Goal: Communication & Community: Connect with others

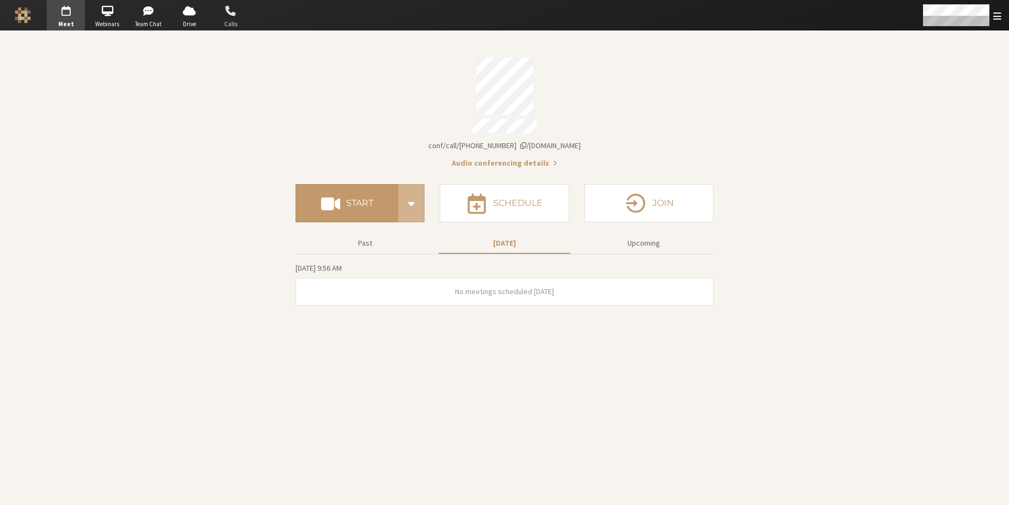
click at [225, 16] on span "button" at bounding box center [231, 10] width 38 height 17
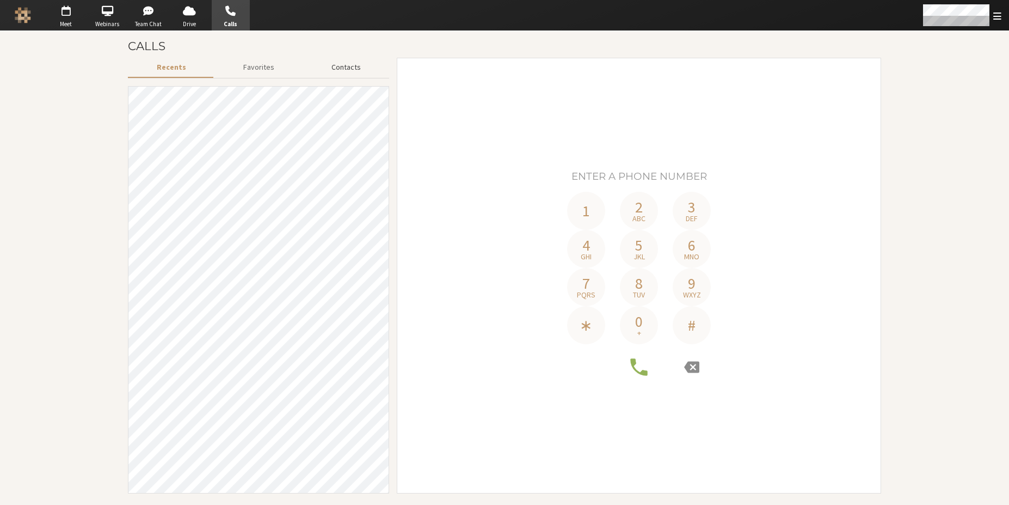
click at [329, 64] on button "Contacts" at bounding box center [346, 67] width 87 height 19
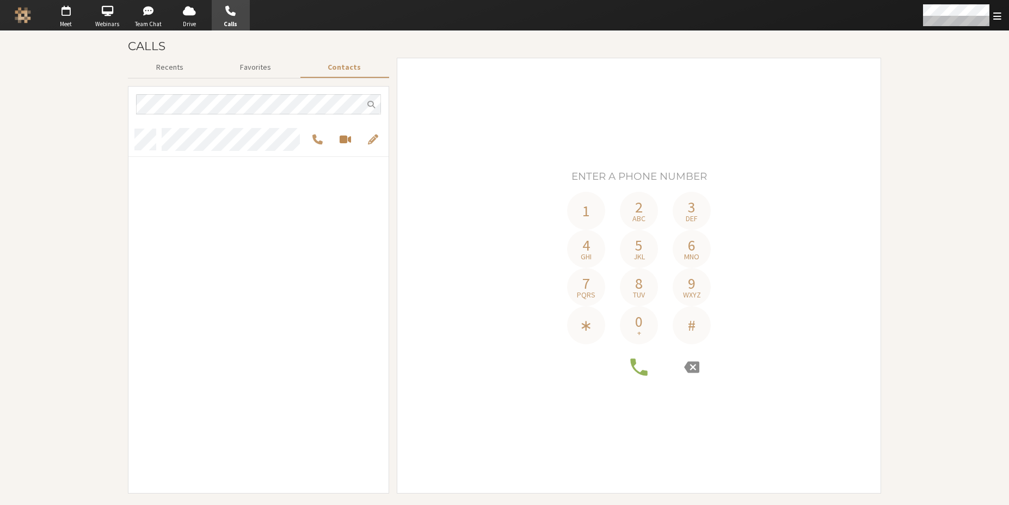
click at [343, 140] on span "Start a video meeting" at bounding box center [345, 139] width 11 height 13
click at [349, 141] on span "Start a video meeting" at bounding box center [345, 139] width 11 height 13
click at [344, 141] on span "Start a video meeting" at bounding box center [345, 139] width 11 height 13
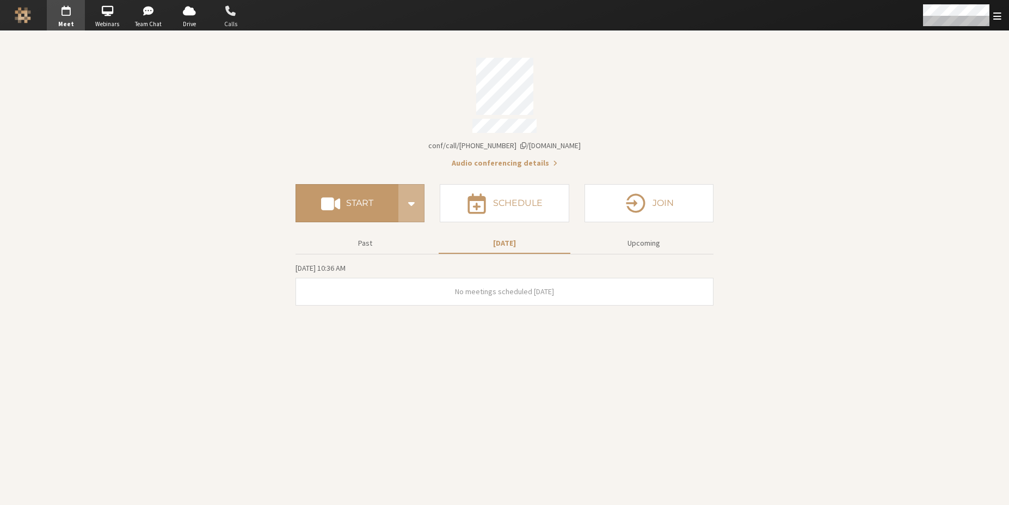
click at [222, 16] on span "button" at bounding box center [231, 10] width 38 height 17
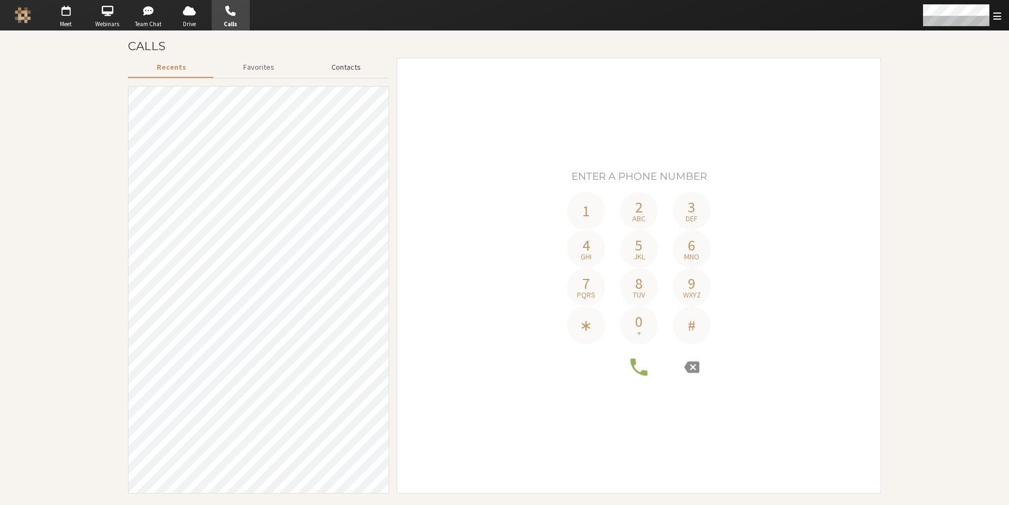
click at [342, 72] on button "Contacts" at bounding box center [346, 67] width 87 height 19
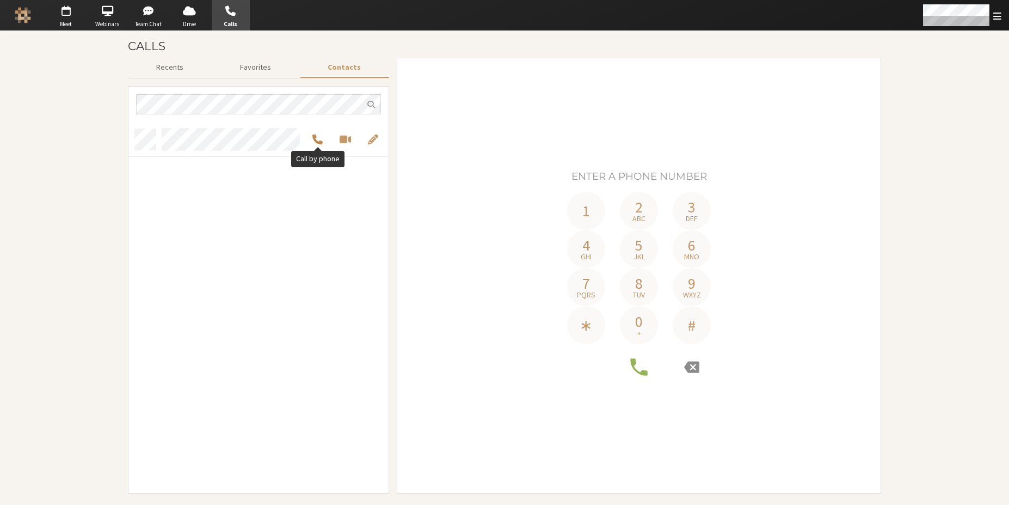
click at [322, 143] on span "Call by phone" at bounding box center [317, 139] width 10 height 13
click at [355, 136] on span "Call this number" at bounding box center [360, 138] width 10 height 13
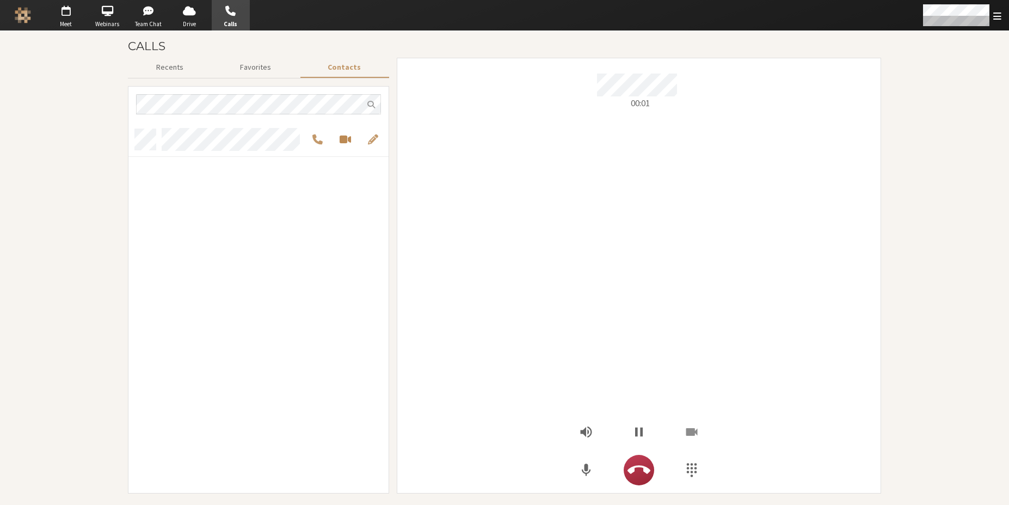
click at [344, 142] on span "Start a video meeting" at bounding box center [345, 139] width 11 height 13
click at [344, 137] on span "Start a video meeting" at bounding box center [345, 139] width 11 height 13
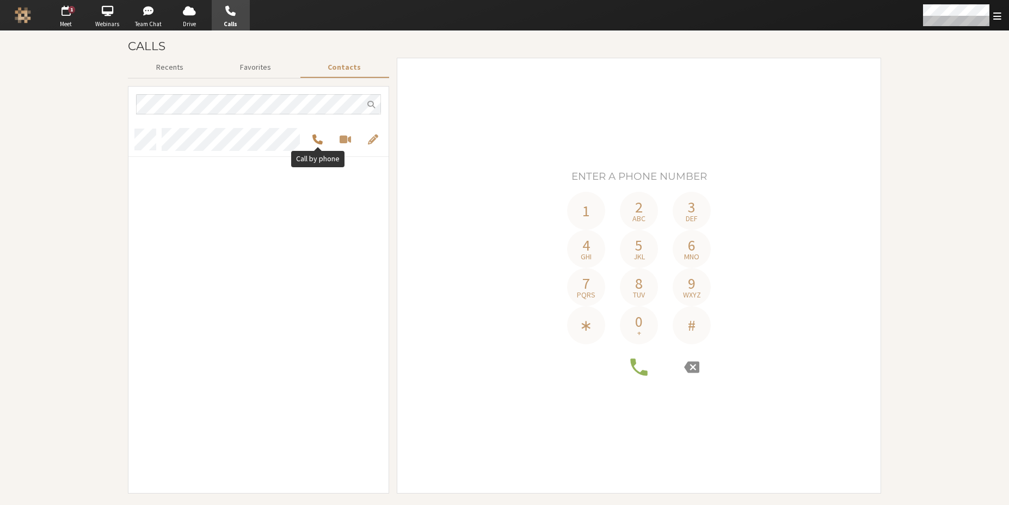
click at [313, 137] on span "Call by phone" at bounding box center [317, 139] width 10 height 13
click at [355, 138] on span "Call this number" at bounding box center [360, 138] width 10 height 13
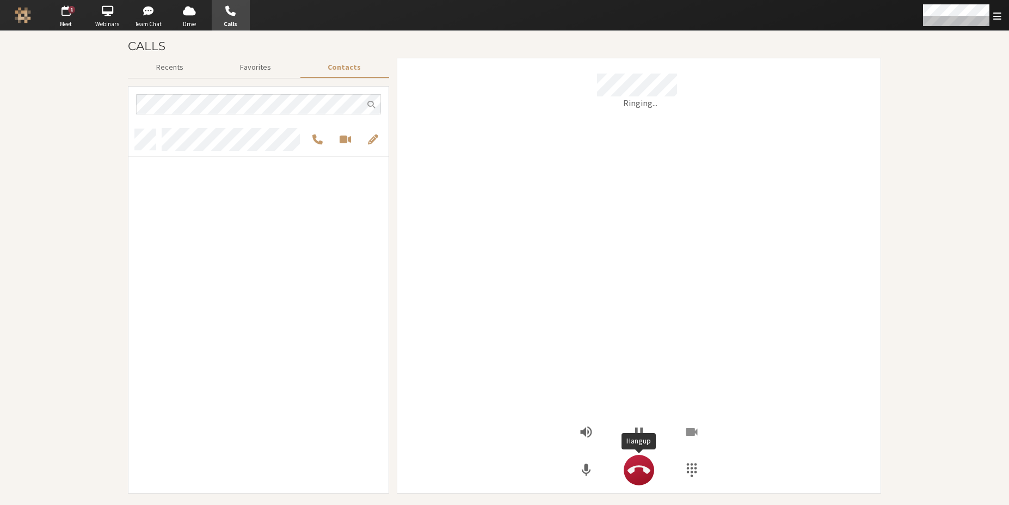
click at [637, 476] on icon "Hangup" at bounding box center [639, 469] width 23 height 23
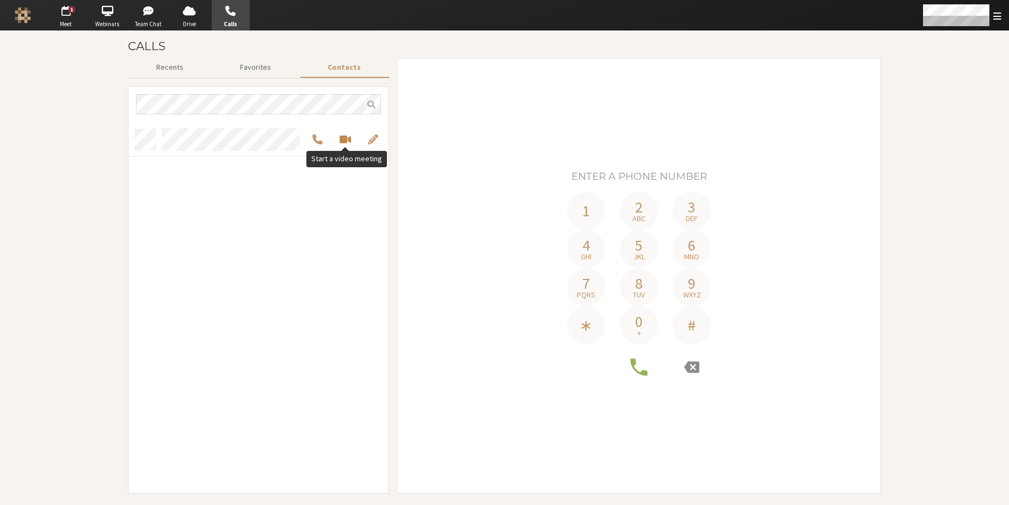
click at [342, 138] on span "Start a video meeting" at bounding box center [345, 139] width 11 height 13
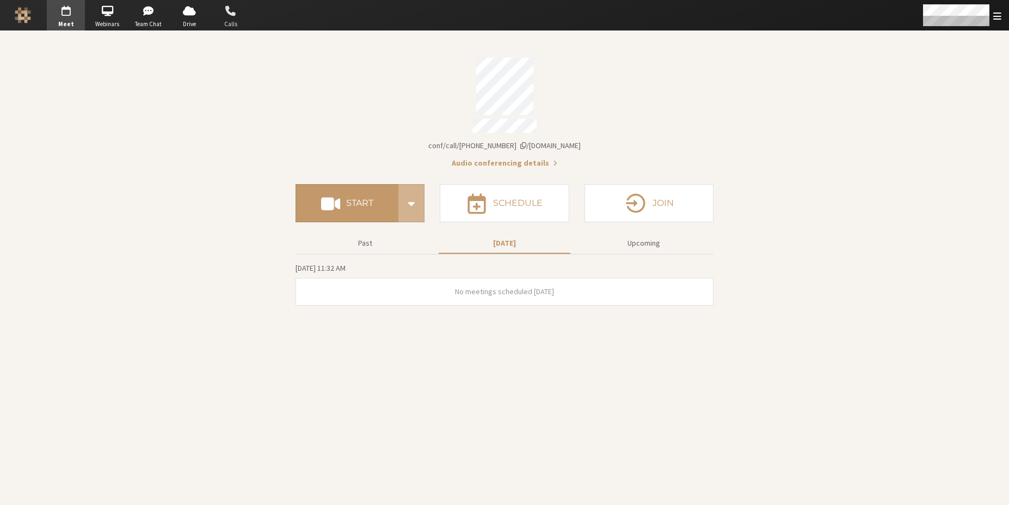
click at [231, 18] on span "button" at bounding box center [231, 10] width 38 height 17
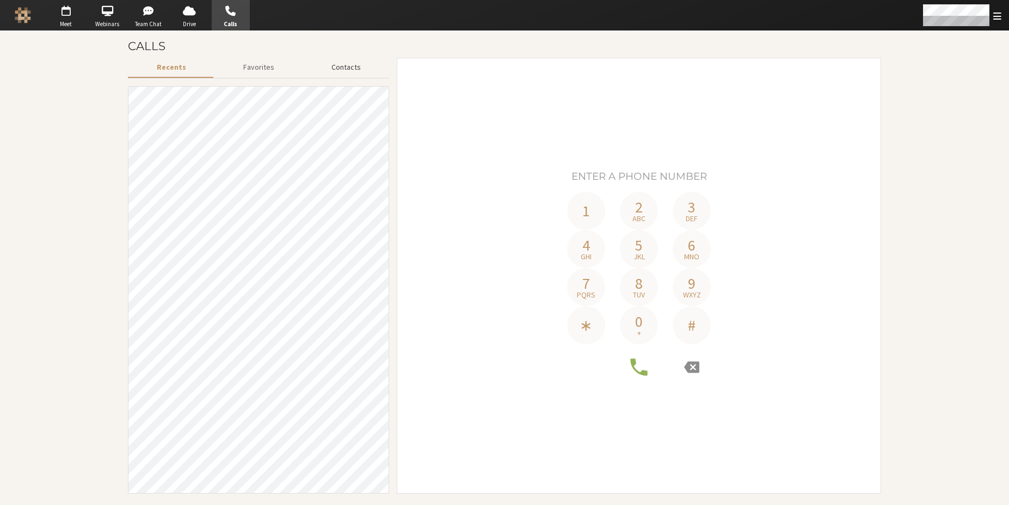
click at [345, 72] on button "Contacts" at bounding box center [346, 67] width 87 height 19
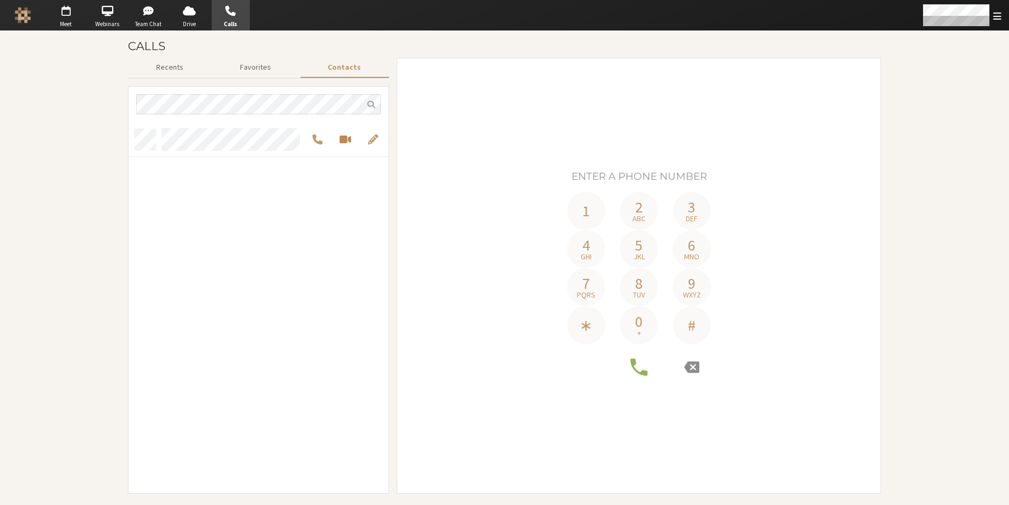
click at [341, 139] on span "Start a video meeting" at bounding box center [345, 139] width 11 height 13
click at [320, 137] on span "Call by phone" at bounding box center [317, 139] width 10 height 13
drag, startPoint x: 343, startPoint y: 142, endPoint x: 353, endPoint y: 141, distance: 10.4
click at [350, 142] on button "Call this number" at bounding box center [360, 138] width 20 height 13
click at [311, 141] on button "Call by phone" at bounding box center [318, 139] width 20 height 13
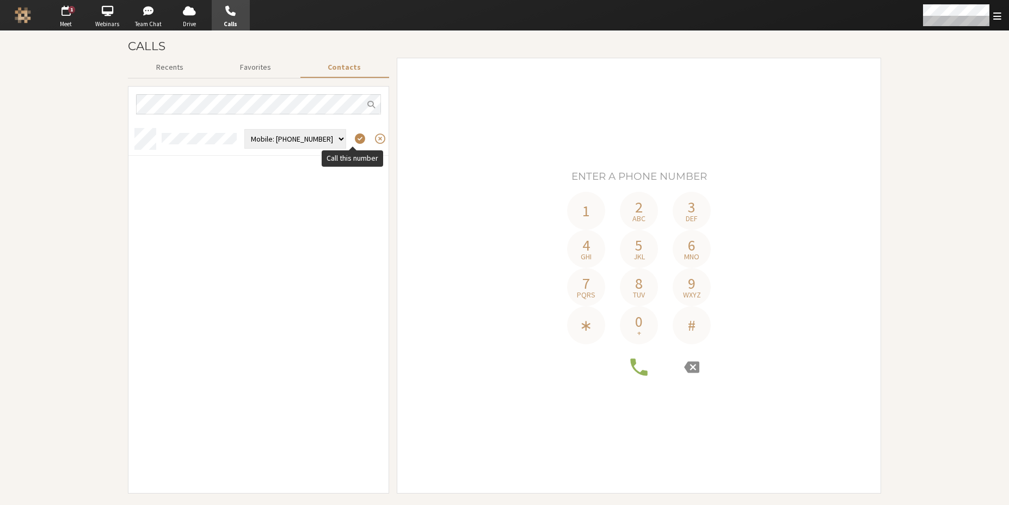
click at [355, 140] on span "Call this number" at bounding box center [360, 138] width 10 height 13
click at [342, 143] on span "Start a video meeting" at bounding box center [345, 139] width 11 height 13
click at [347, 142] on span "Start a video meeting" at bounding box center [345, 139] width 11 height 13
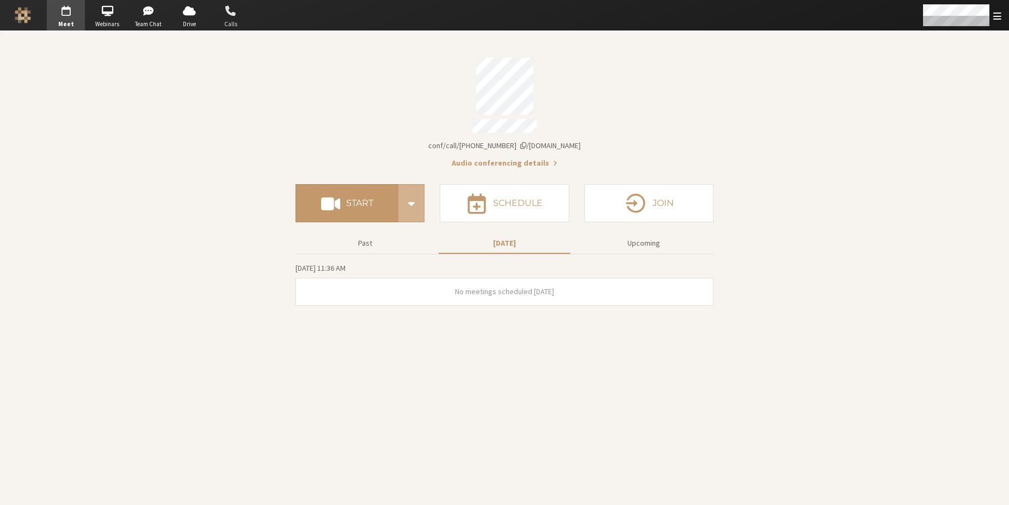
click at [237, 20] on span "Calls" at bounding box center [231, 24] width 38 height 9
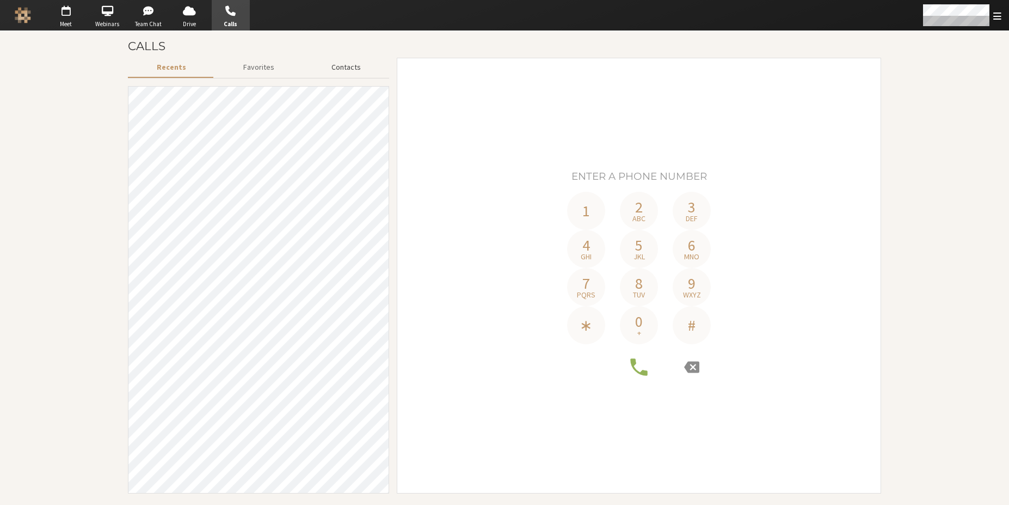
click at [330, 70] on button "Contacts" at bounding box center [346, 67] width 87 height 19
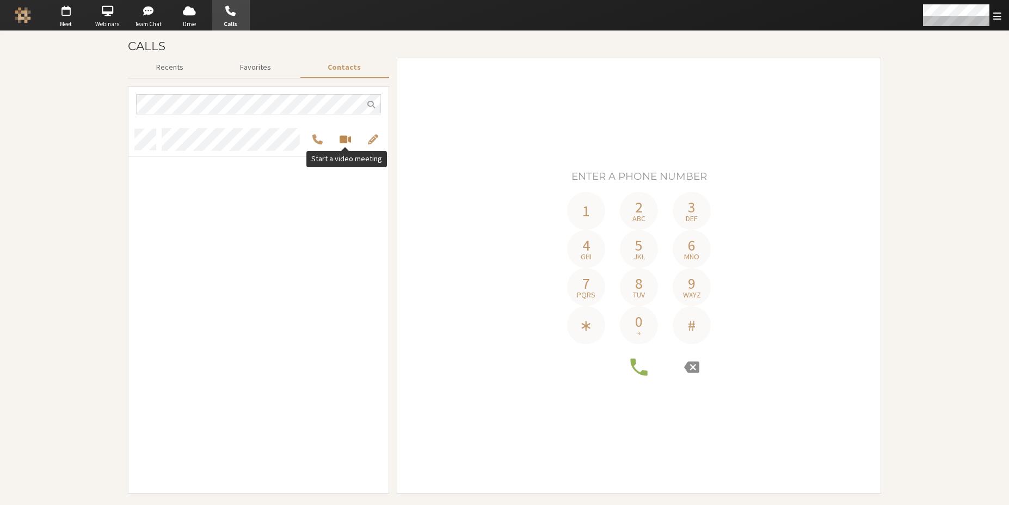
click at [344, 140] on span "Start a video meeting" at bounding box center [345, 139] width 11 height 13
click at [207, 19] on span "button" at bounding box center [189, 10] width 38 height 17
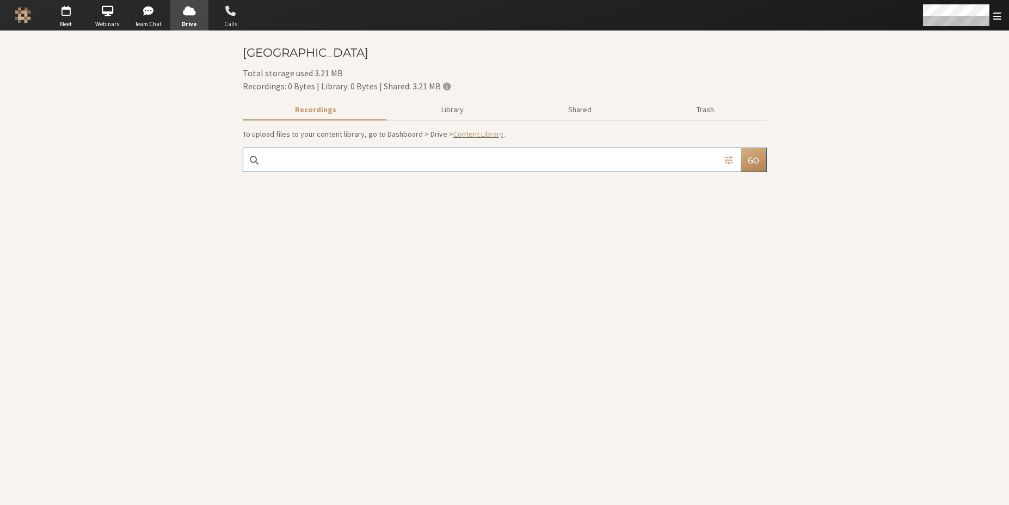
click at [224, 19] on span "button" at bounding box center [231, 10] width 38 height 17
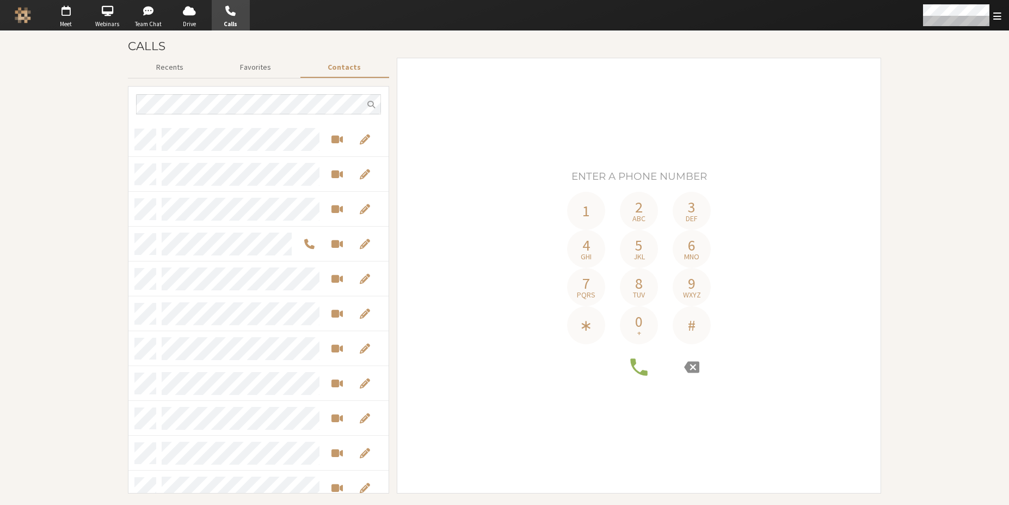
scroll to position [363, 252]
click at [178, 14] on span "button" at bounding box center [189, 10] width 38 height 17
